Goal: Task Accomplishment & Management: Manage account settings

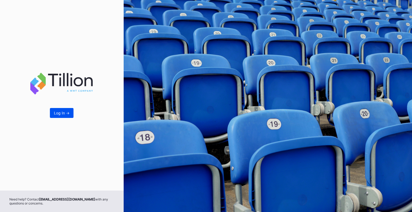
click at [61, 112] on div "Log In ->" at bounding box center [62, 113] width 16 height 5
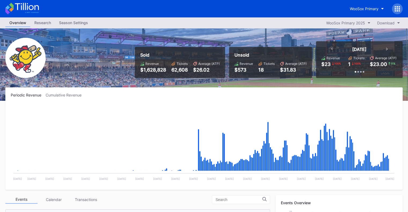
scroll to position [556, 0]
click at [64, 22] on div "Season Settings" at bounding box center [73, 23] width 37 height 8
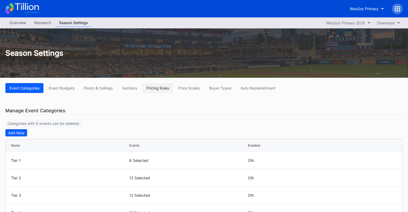
click at [161, 87] on div "Pricing Rules" at bounding box center [157, 88] width 23 height 5
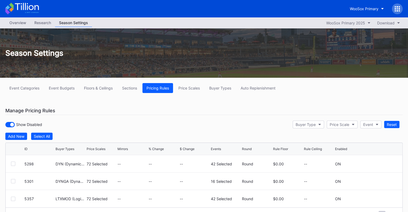
scroll to position [27, 0]
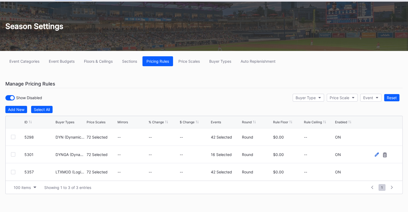
click at [375, 153] on icon at bounding box center [376, 154] width 4 height 4
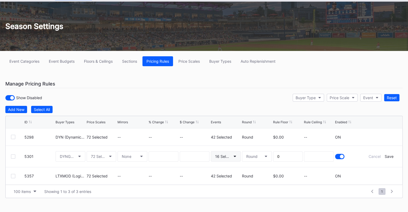
click at [229, 155] on div "16 Selected" at bounding box center [223, 156] width 16 height 5
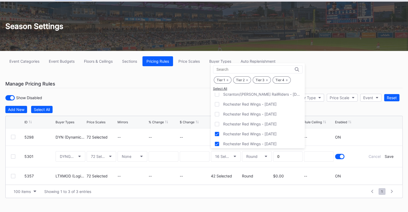
scroll to position [10, 0]
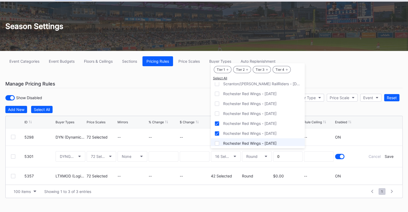
click at [217, 141] on div at bounding box center [217, 143] width 4 height 4
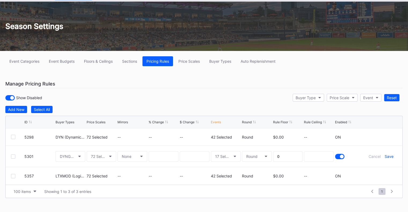
click at [391, 158] on div "Save" at bounding box center [388, 156] width 9 height 5
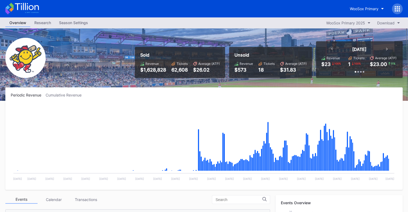
click at [78, 24] on div "Season Settings" at bounding box center [73, 23] width 37 height 8
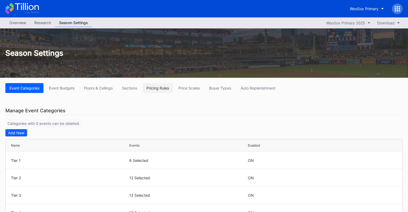
click at [159, 89] on div "Pricing Rules" at bounding box center [157, 88] width 23 height 5
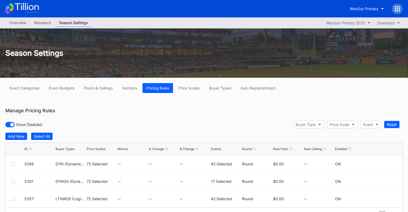
scroll to position [27, 0]
